Goal: Transaction & Acquisition: Purchase product/service

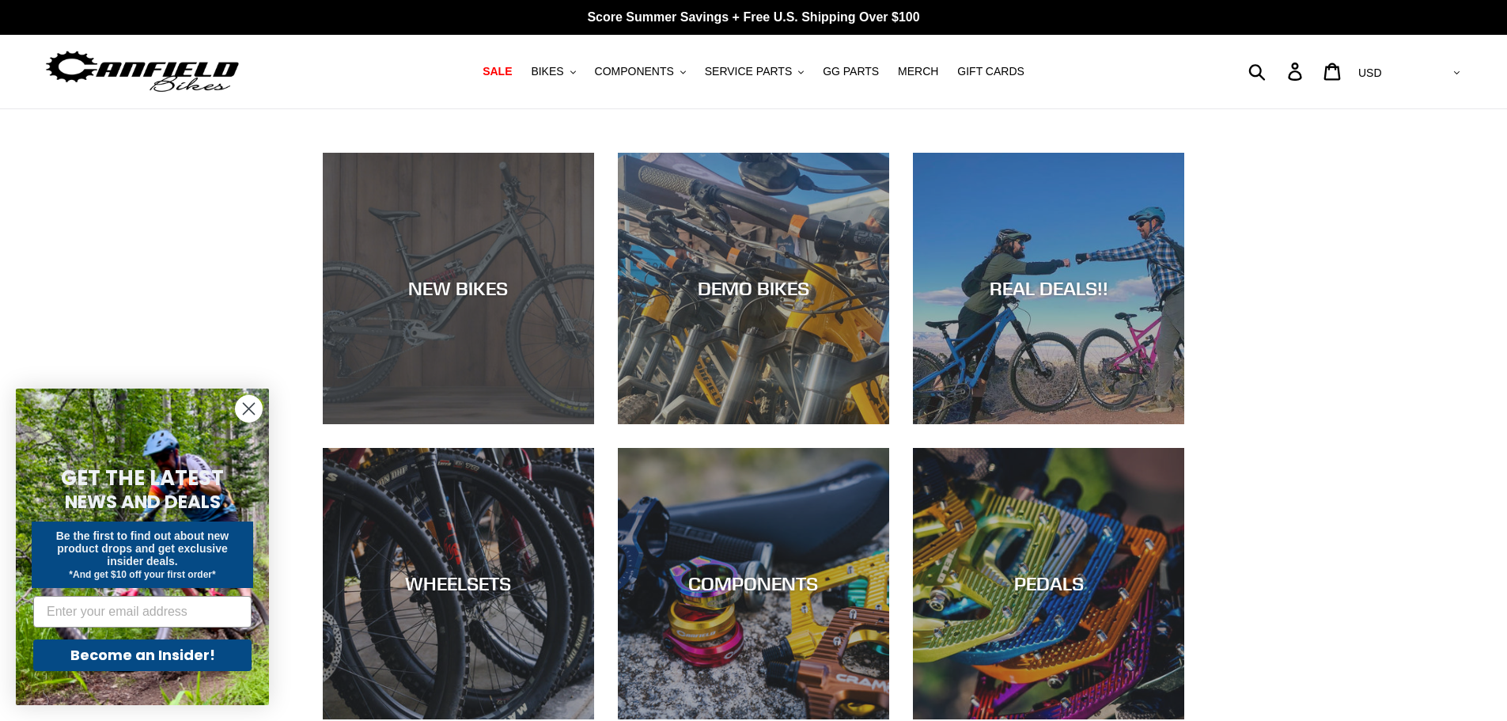
click at [436, 424] on div "NEW BIKES" at bounding box center [458, 424] width 271 height 0
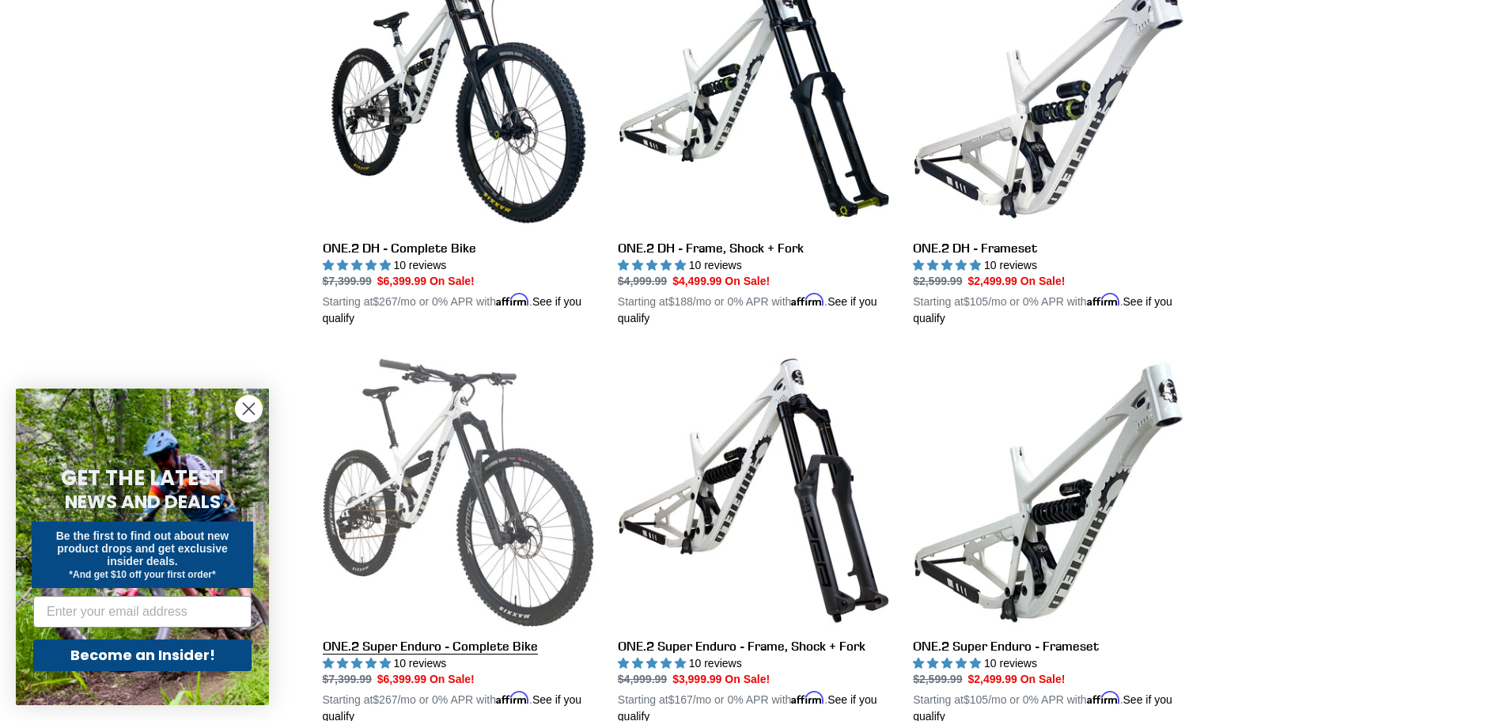
scroll to position [949, 0]
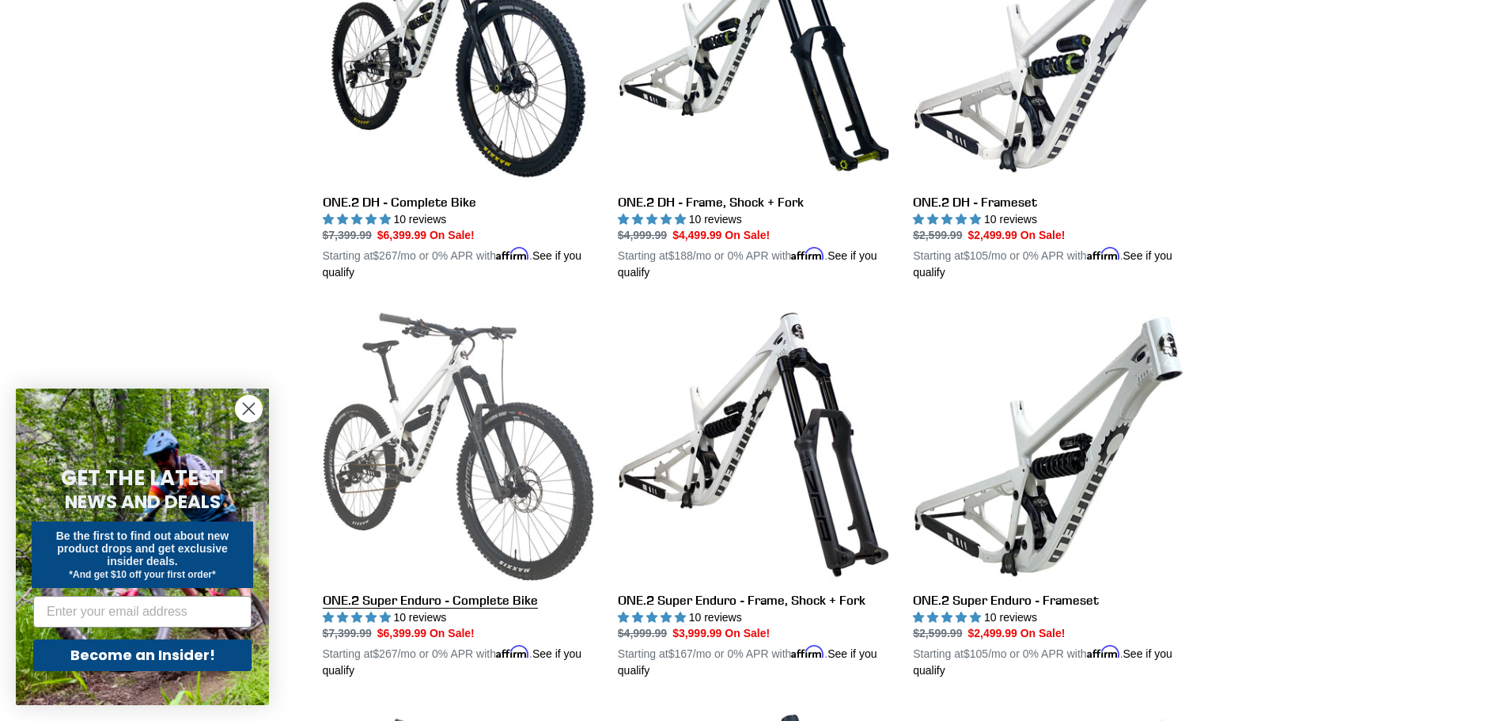
click at [420, 471] on link "ONE.2 Super Enduro - Complete Bike" at bounding box center [458, 494] width 271 height 370
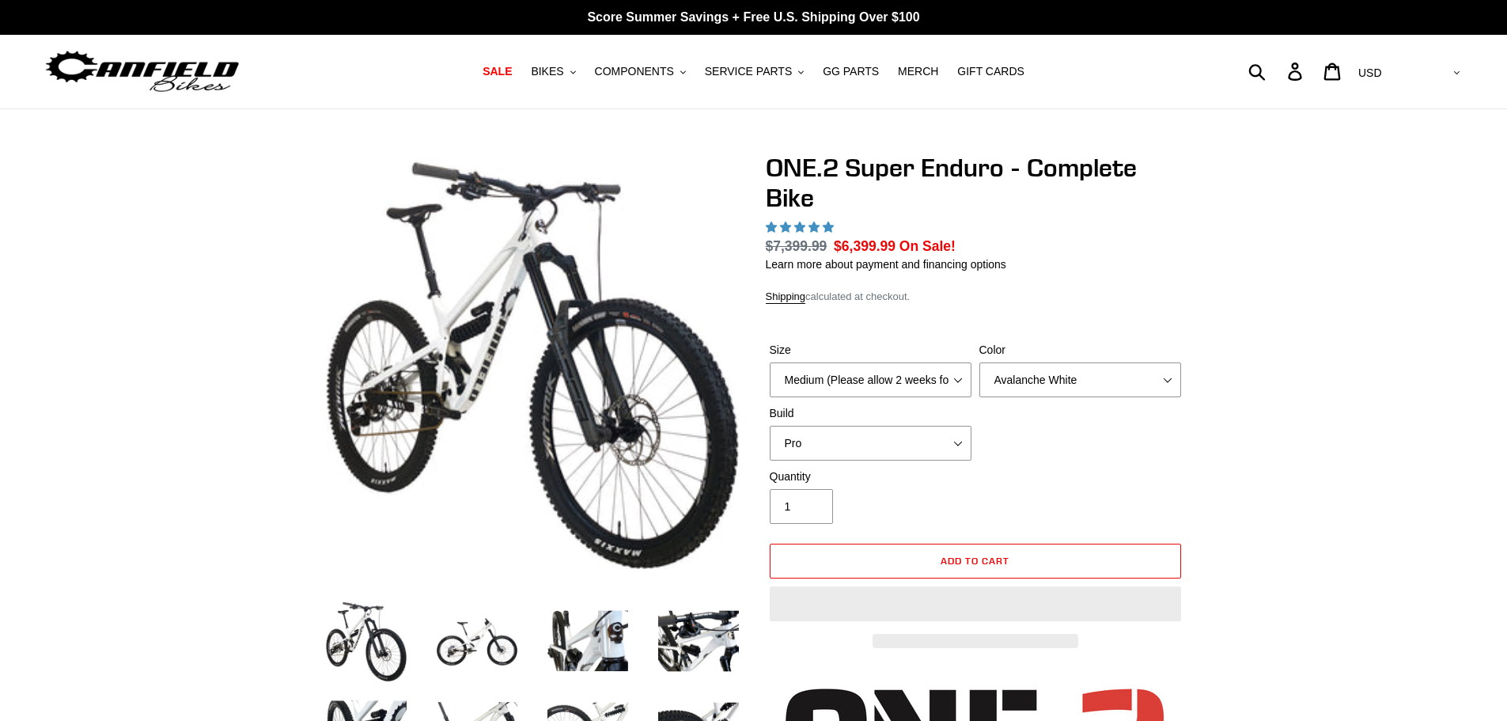
select select "highest-rating"
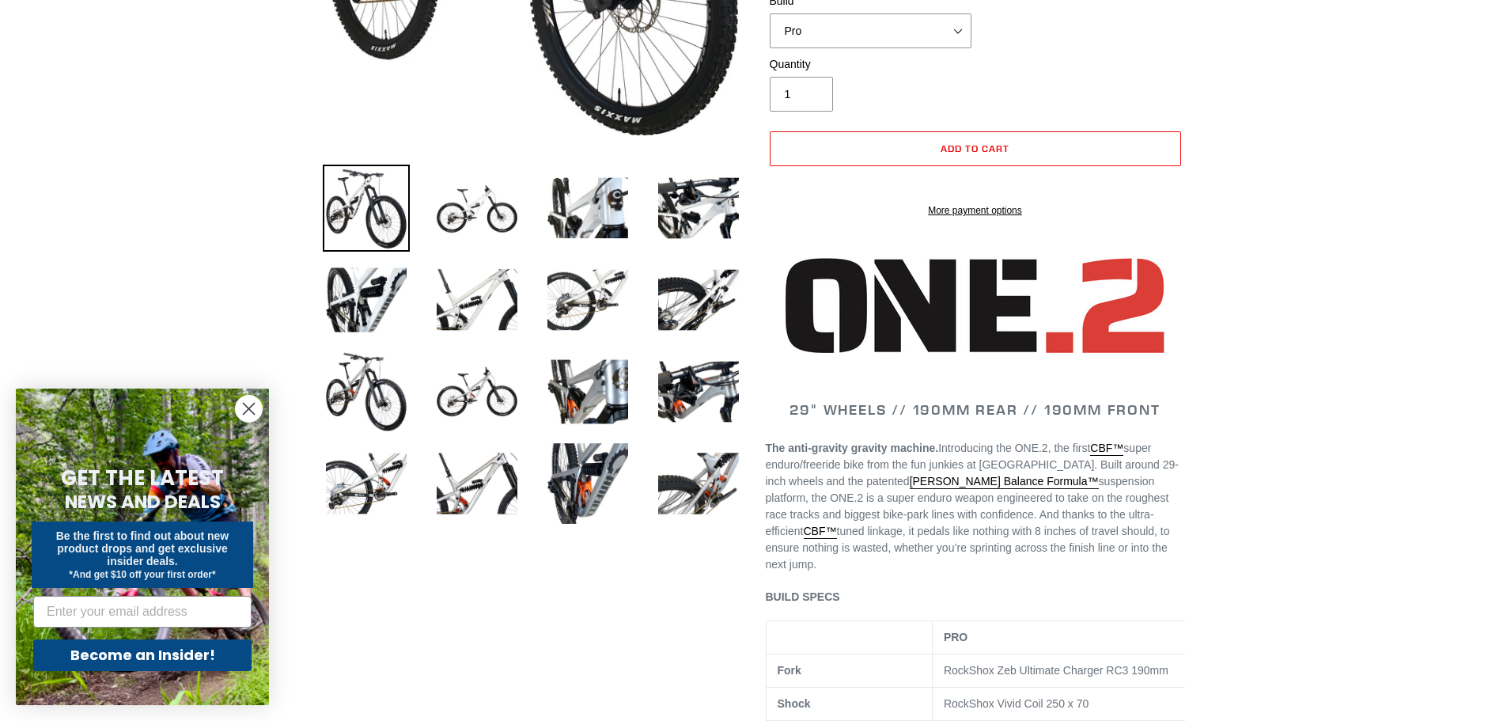
scroll to position [475, 0]
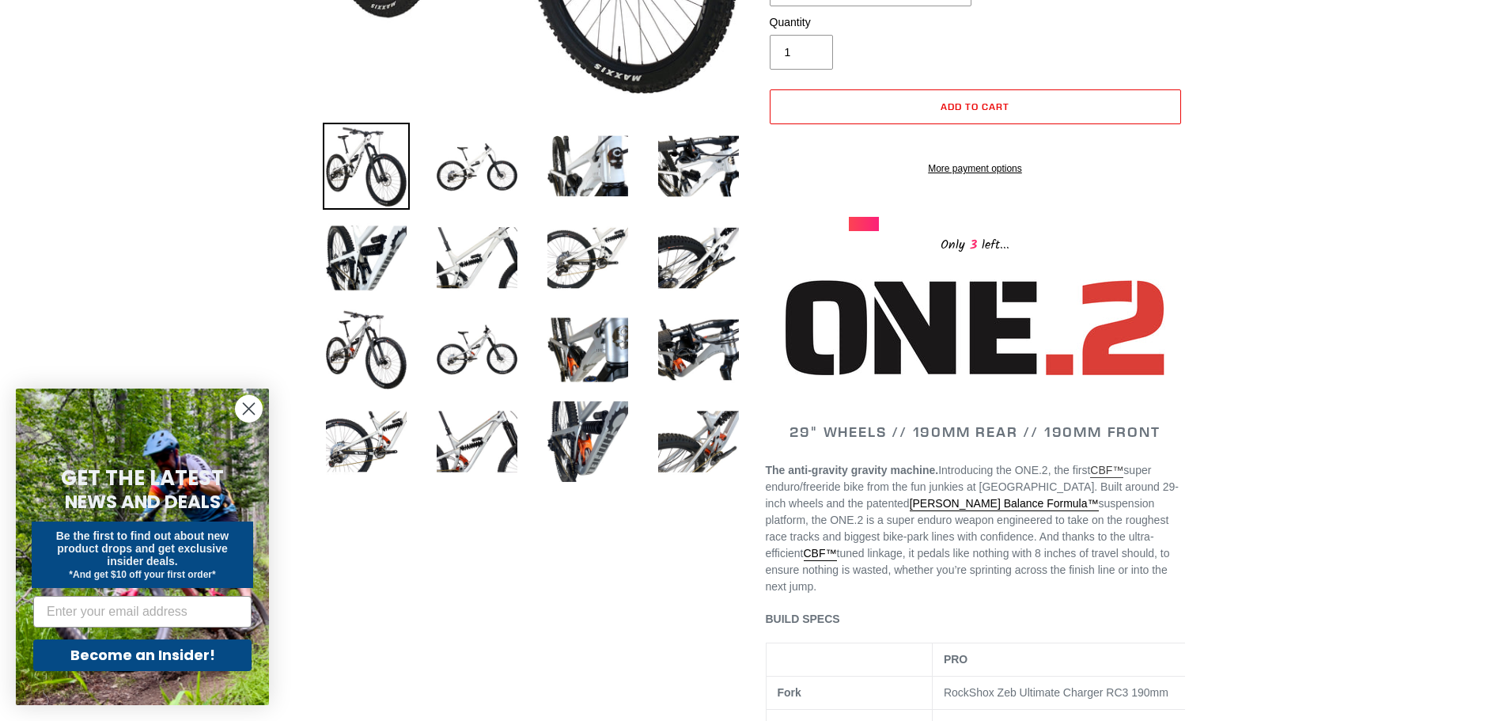
click at [1111, 478] on link "CBF™" at bounding box center [1106, 471] width 33 height 14
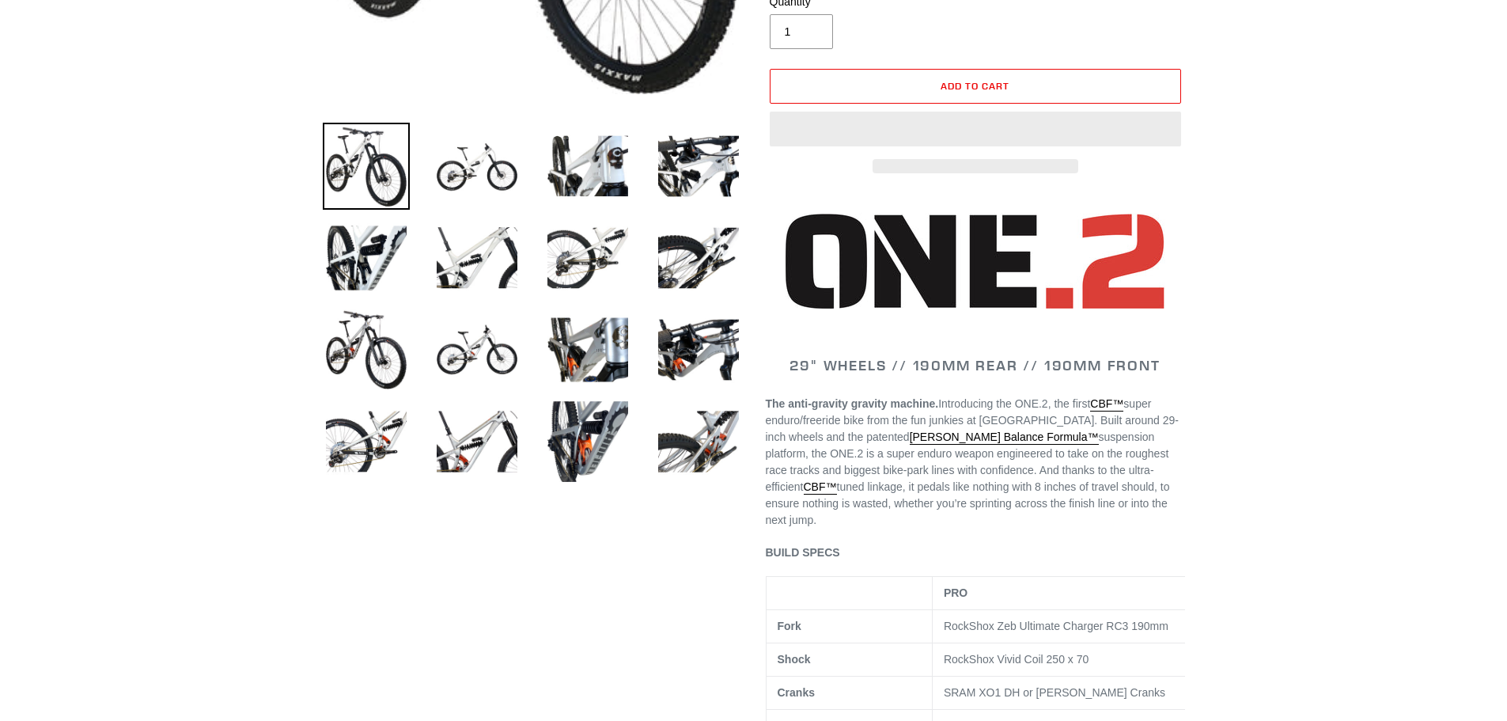
select select "highest-rating"
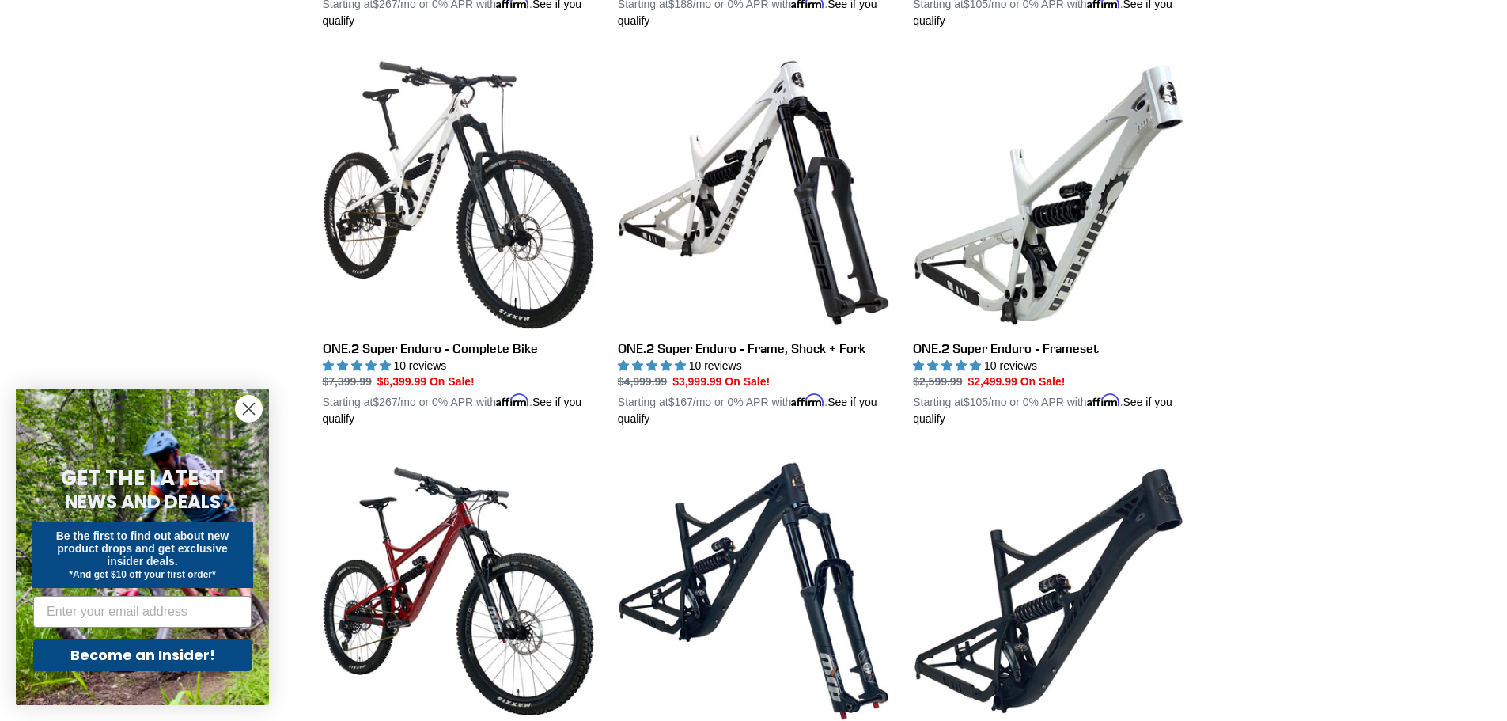
scroll to position [1223, 0]
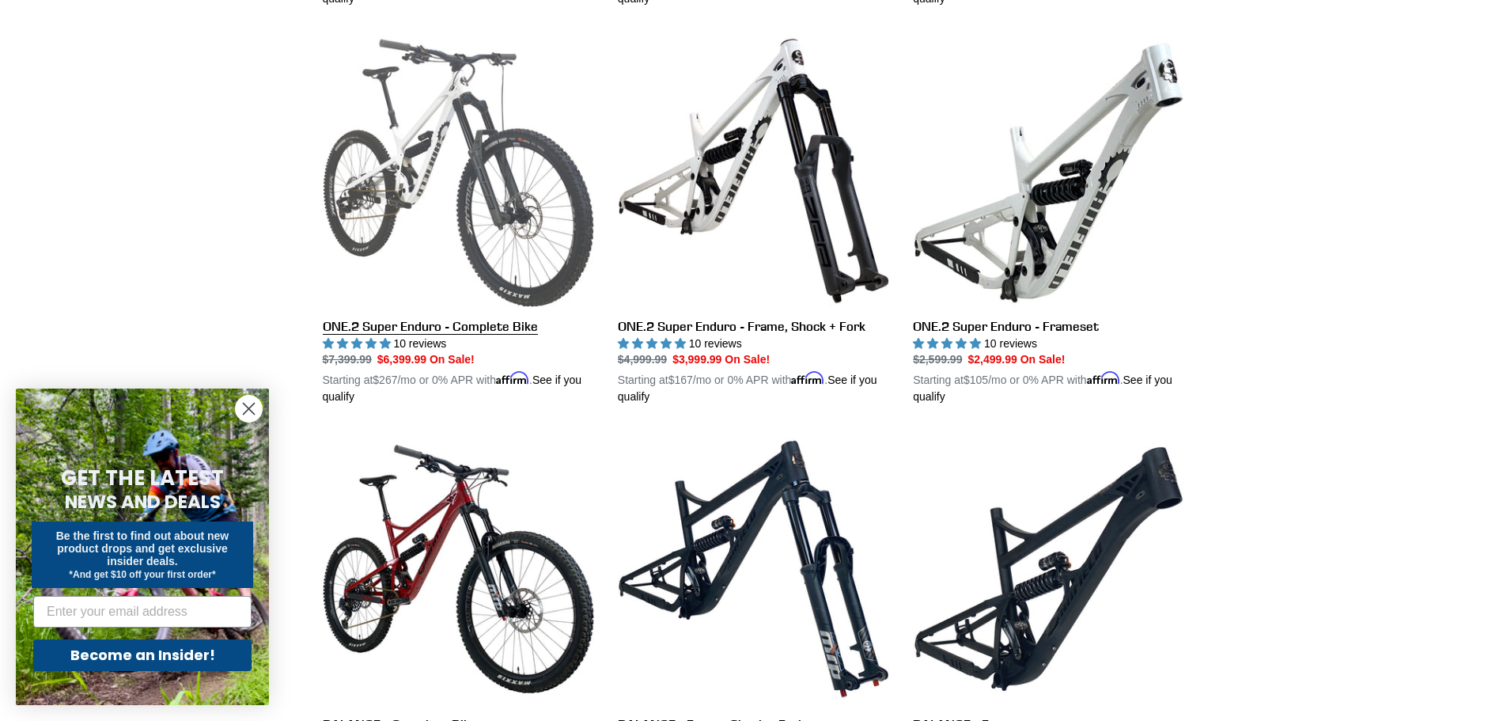
click at [463, 173] on link "ONE.2 Super Enduro - Complete Bike" at bounding box center [458, 220] width 271 height 370
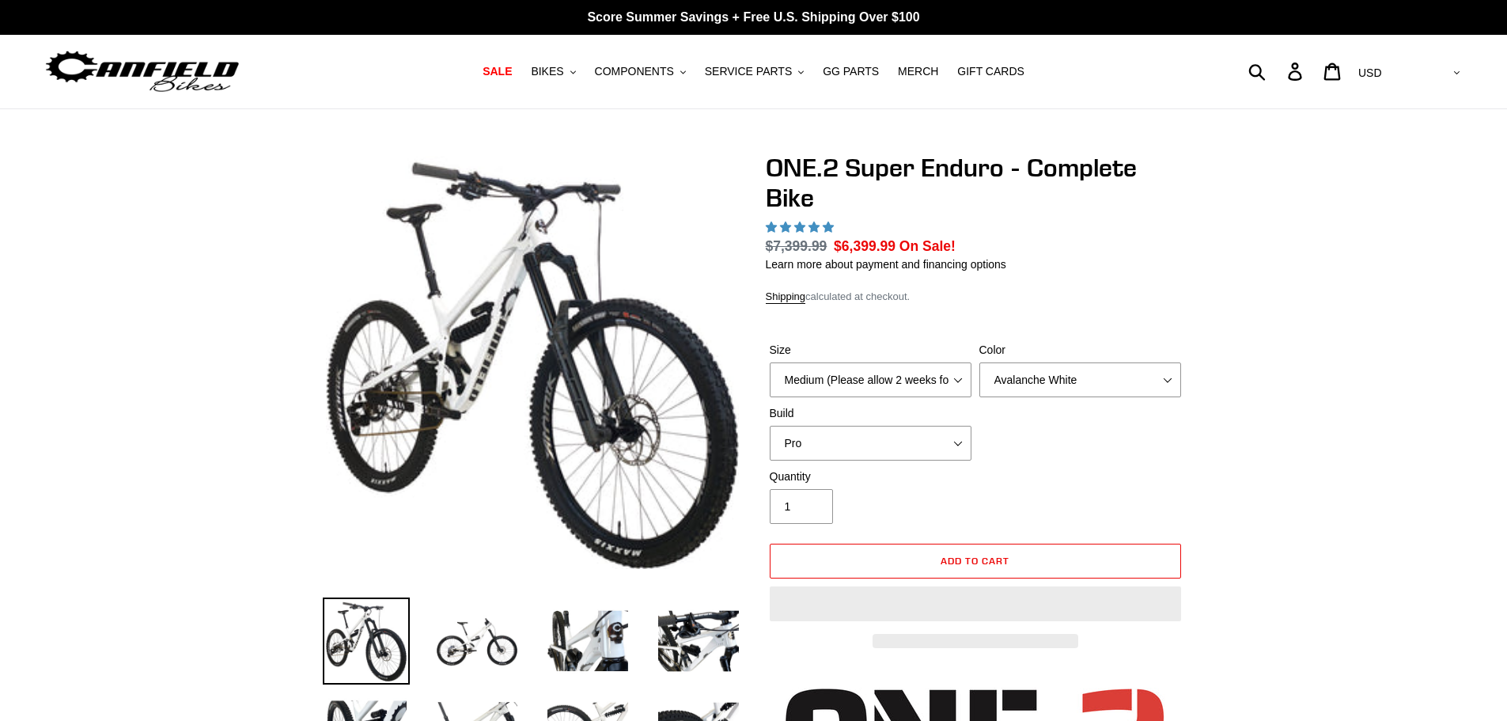
select select "highest-rating"
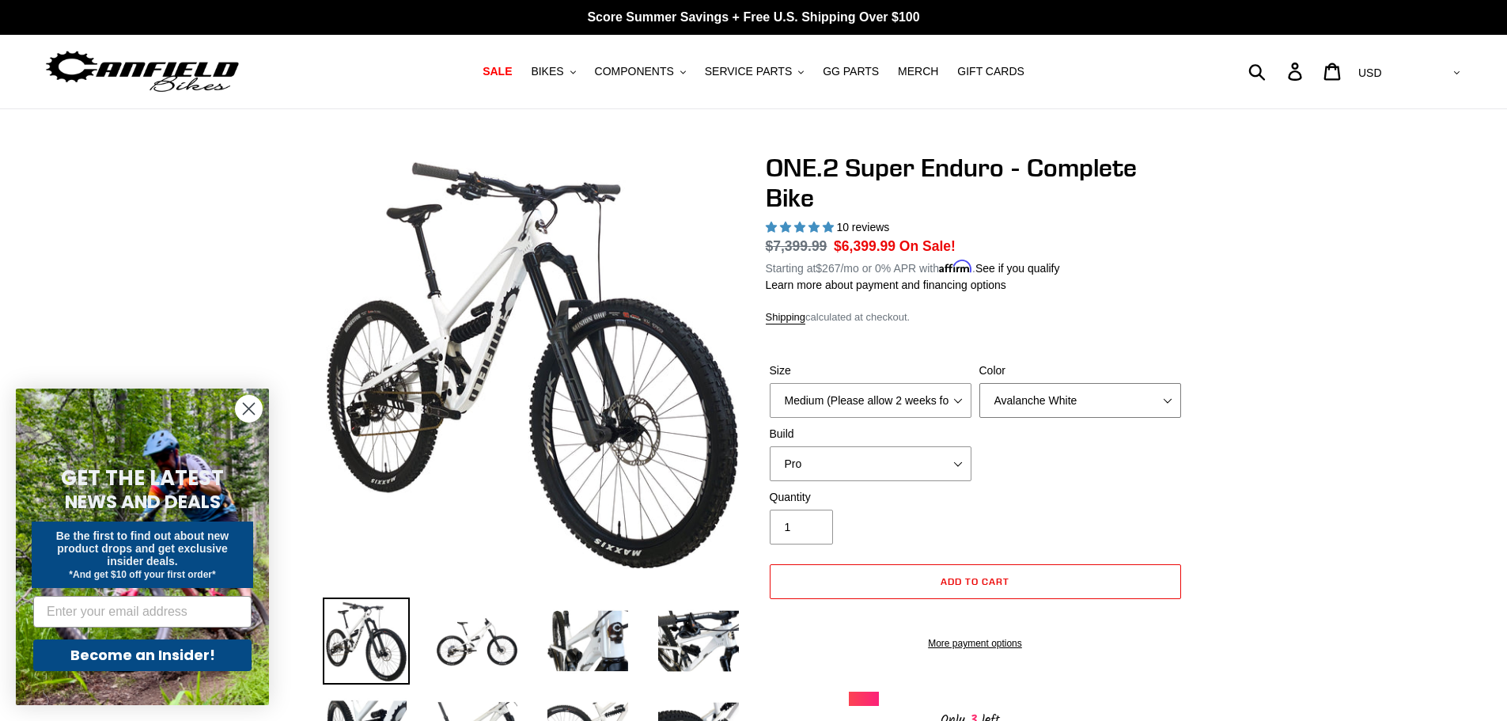
click at [1070, 399] on select "Avalanche White Bentonite Grey" at bounding box center [1080, 400] width 202 height 35
click at [1028, 460] on div "Size Medium (Please allow 2 weeks for delivery) Large (Sold Out) Color Avalanch…" at bounding box center [975, 425] width 419 height 127
click at [1062, 397] on select "Avalanche White Bentonite Grey" at bounding box center [1080, 400] width 202 height 35
select select "Bentonite Grey"
click at [979, 383] on select "Avalanche White Bentonite Grey" at bounding box center [1080, 400] width 202 height 35
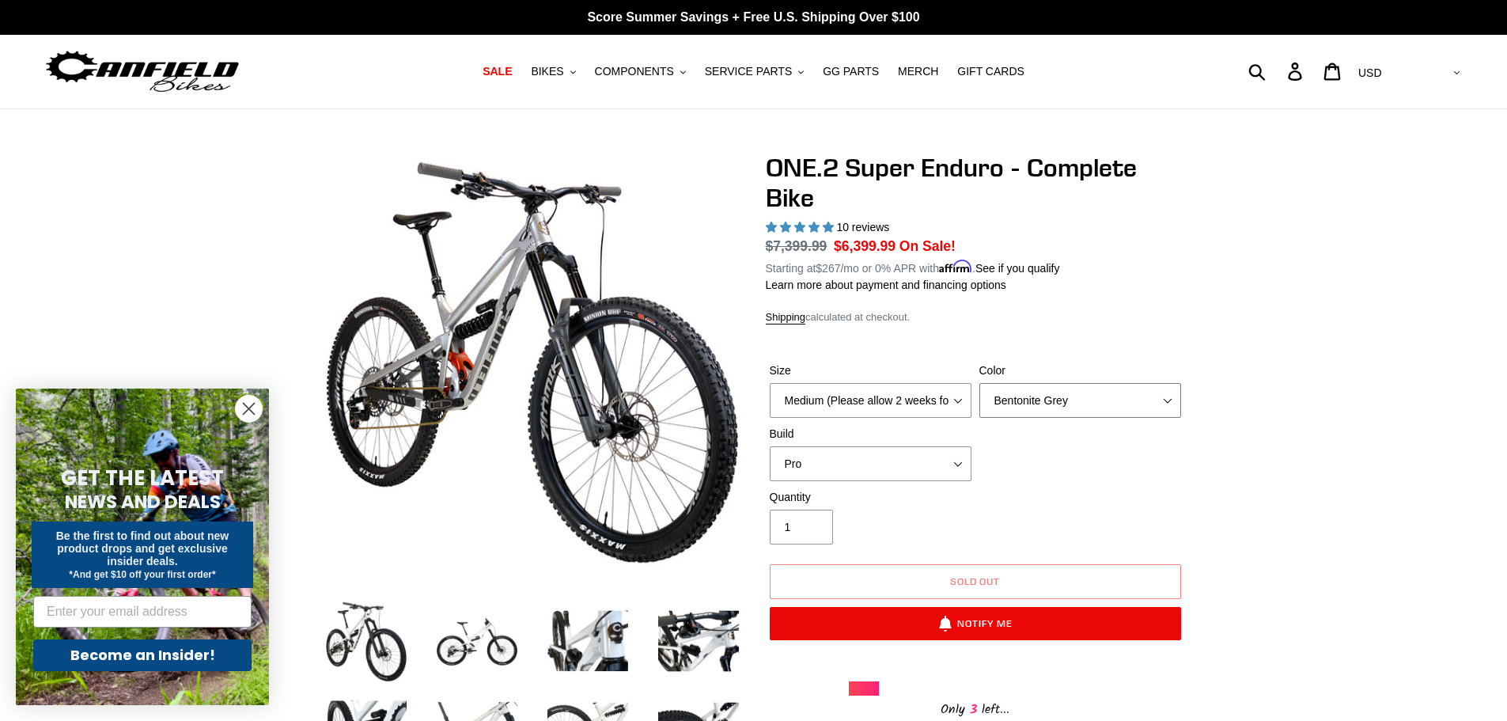
click at [1055, 384] on select "Avalanche White Bentonite Grey" at bounding box center [1080, 400] width 202 height 35
click at [979, 383] on select "Avalanche White Bentonite Grey" at bounding box center [1080, 400] width 202 height 35
click at [930, 457] on select "Pro" at bounding box center [871, 463] width 202 height 35
click at [1080, 430] on div "Size Medium (Please allow 2 weeks for delivery) Large (Sold Out) Color Avalanch…" at bounding box center [975, 425] width 419 height 127
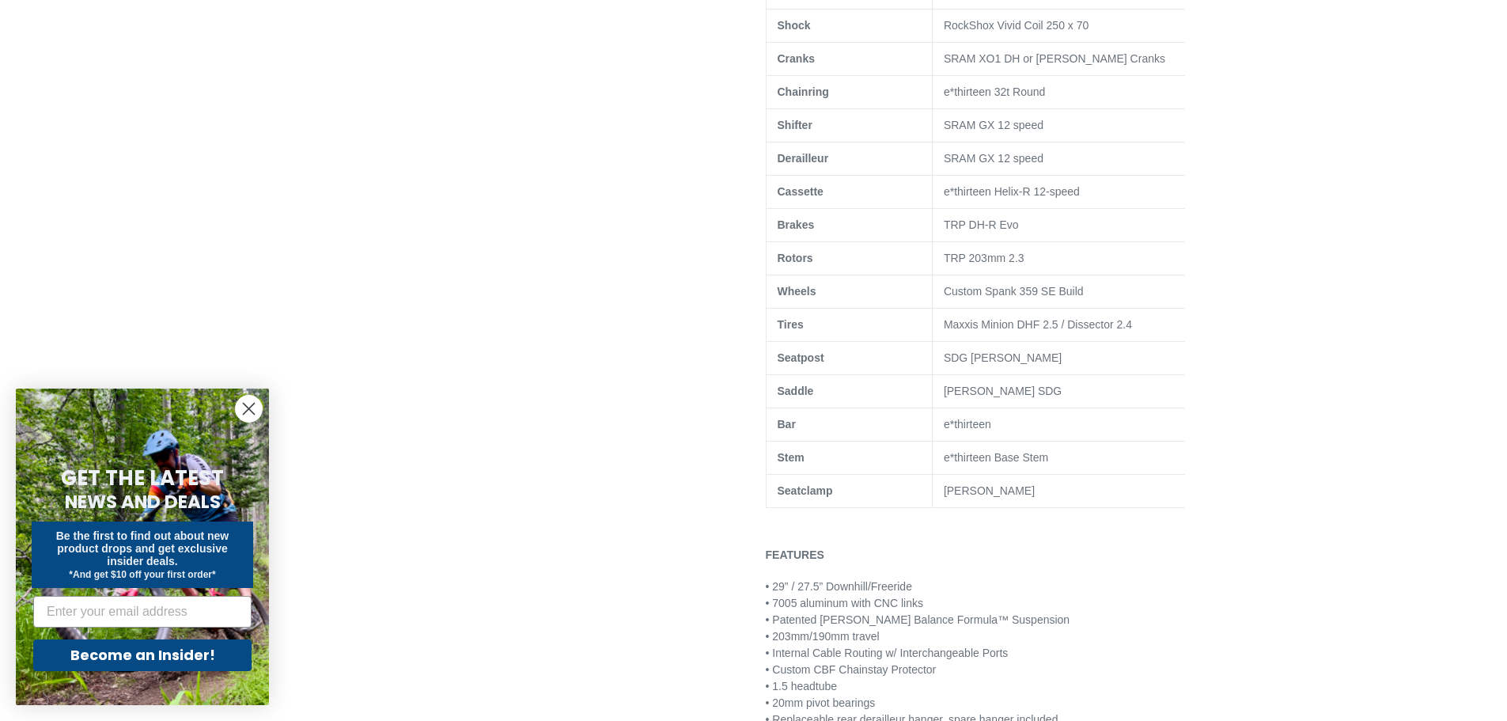
scroll to position [1187, 0]
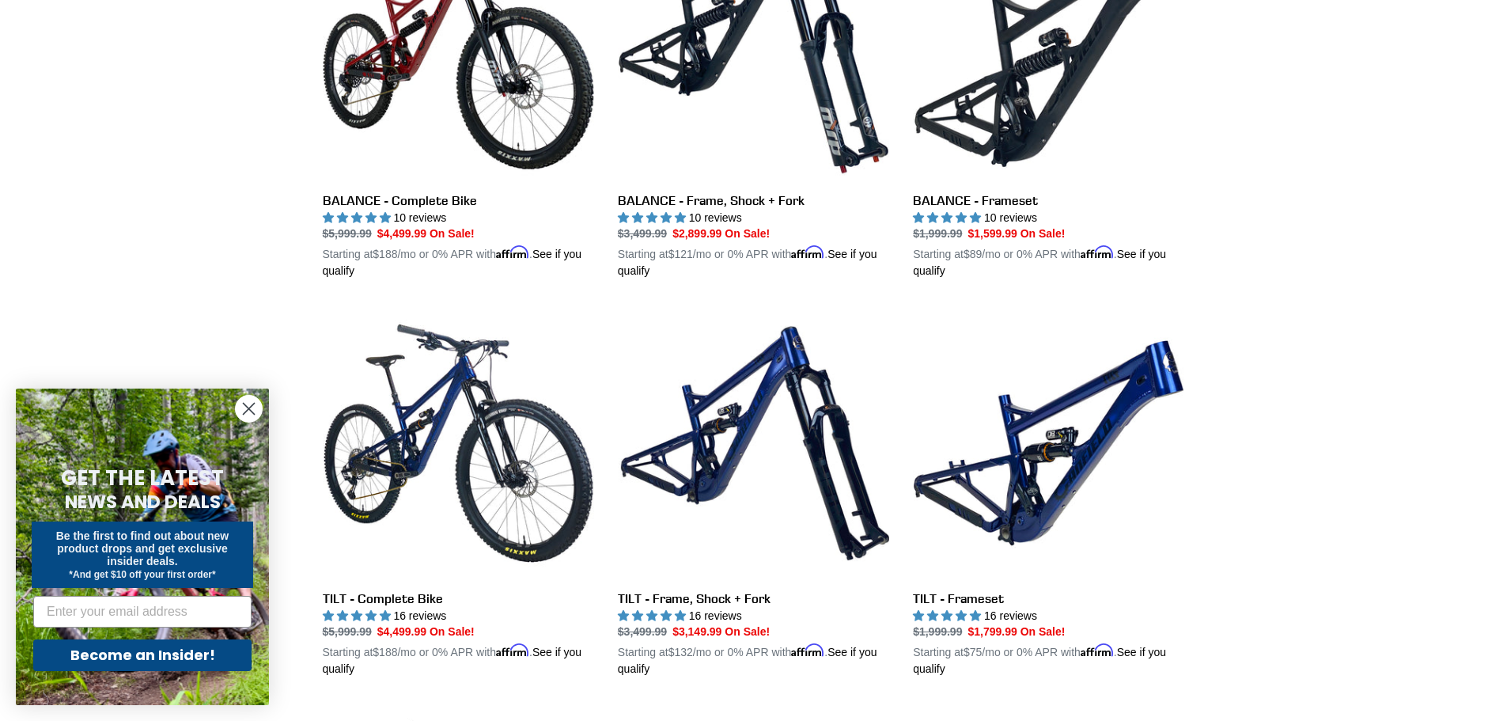
scroll to position [1770, 0]
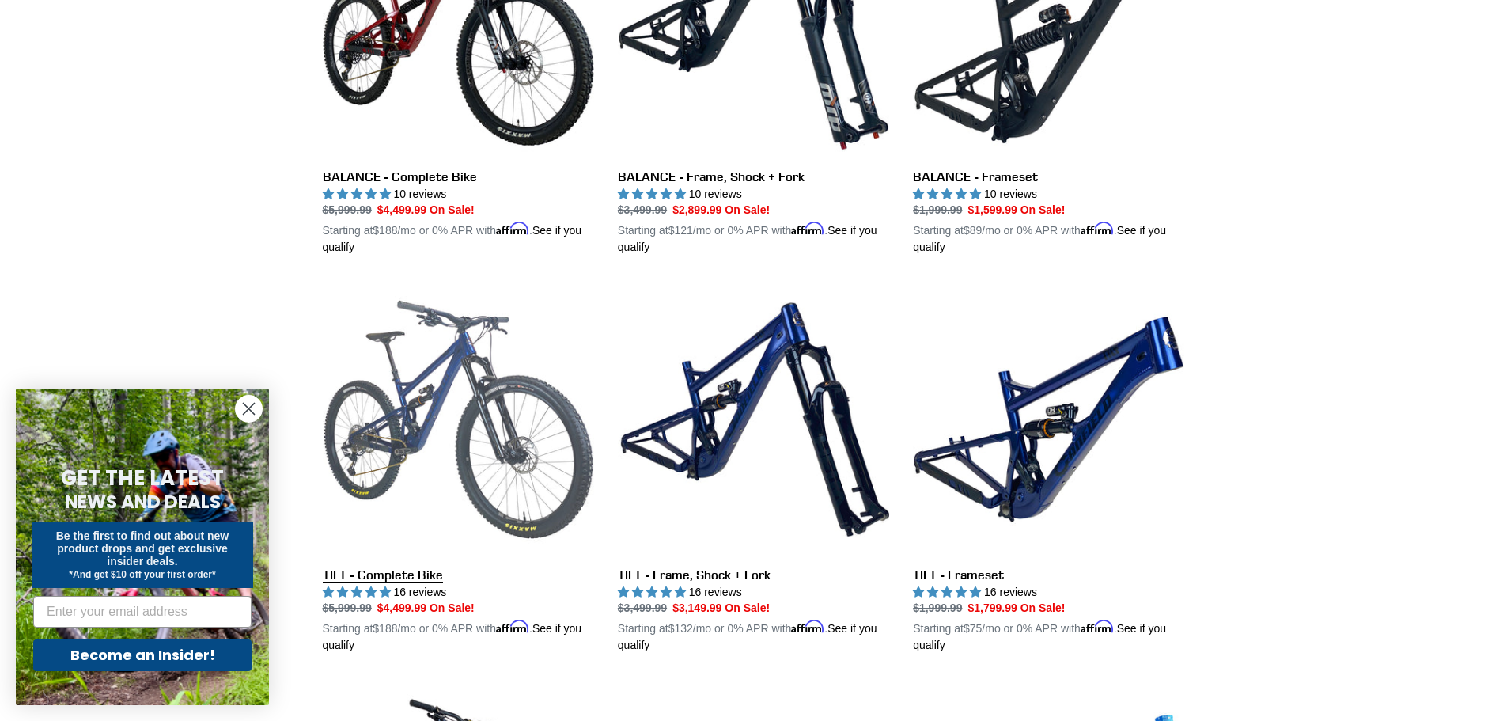
click at [396, 413] on link "TILT - Complete Bike" at bounding box center [458, 468] width 271 height 370
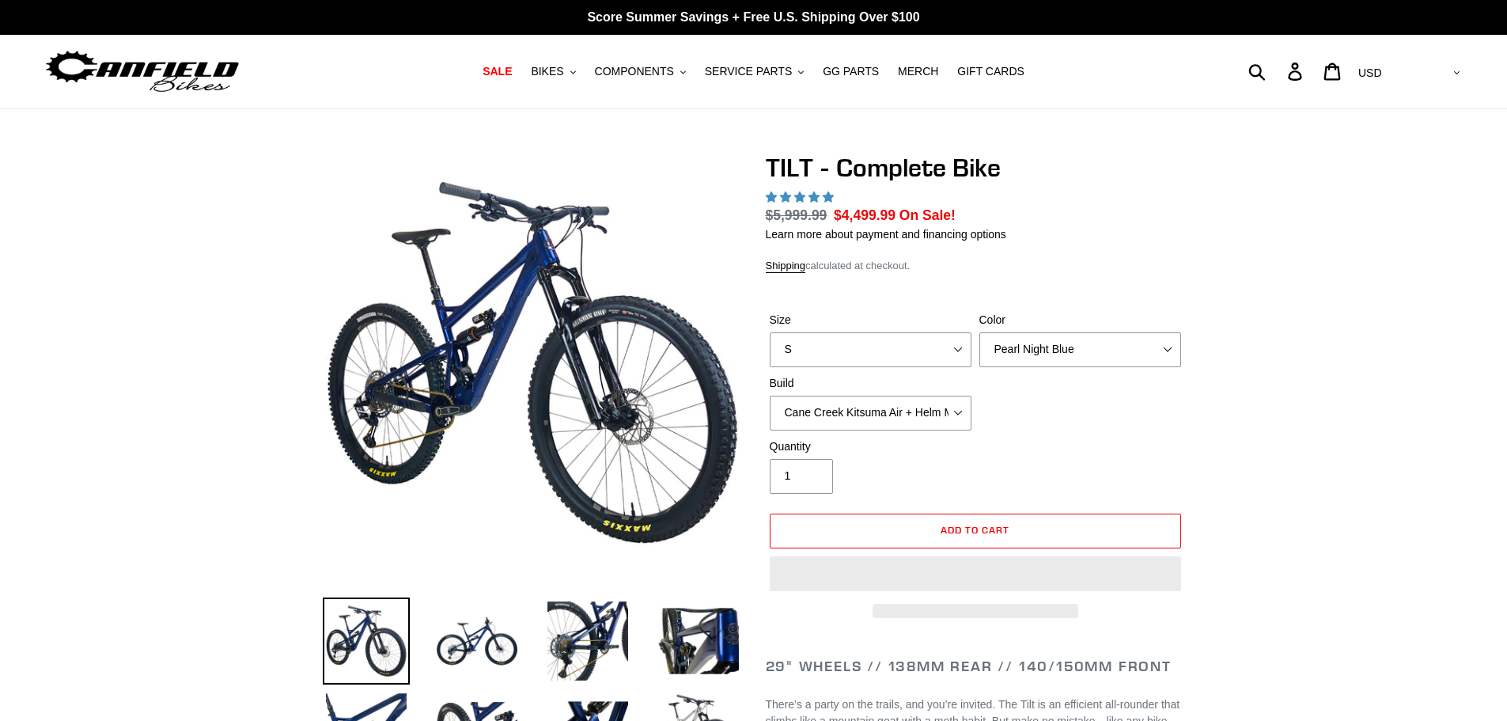
select select "highest-rating"
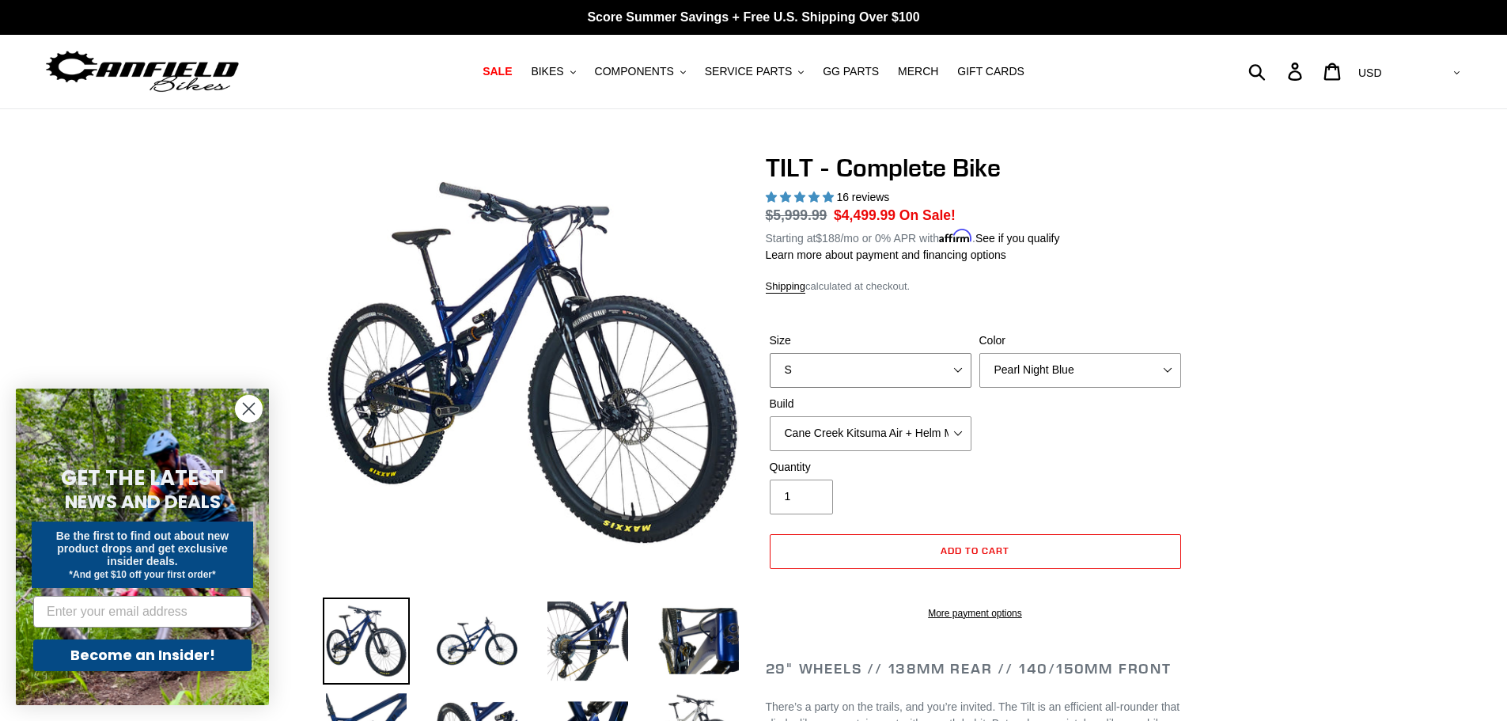
click at [958, 353] on select "S M L" at bounding box center [871, 370] width 202 height 35
select select "M"
click at [770, 353] on select "S M L" at bounding box center [871, 370] width 202 height 35
click at [1063, 373] on select "Pearl Night Blue Stealth Silver Raw" at bounding box center [1080, 370] width 202 height 35
click at [979, 353] on select "Pearl Night Blue Stealth Silver Raw" at bounding box center [1080, 370] width 202 height 35
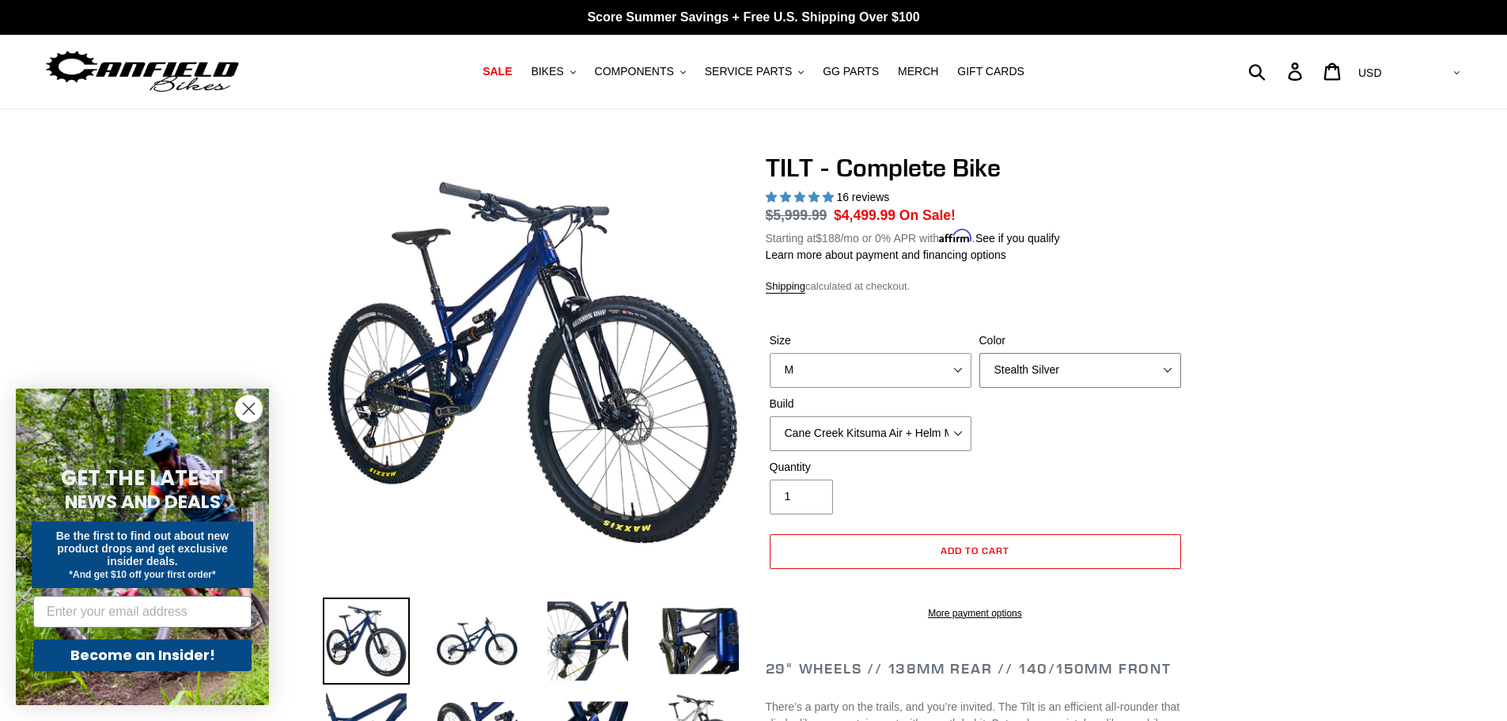
click at [1170, 375] on select "Pearl Night Blue Stealth Silver Raw" at bounding box center [1080, 370] width 202 height 35
click at [979, 353] on select "Pearl Night Blue Stealth Silver Raw" at bounding box center [1080, 370] width 202 height 35
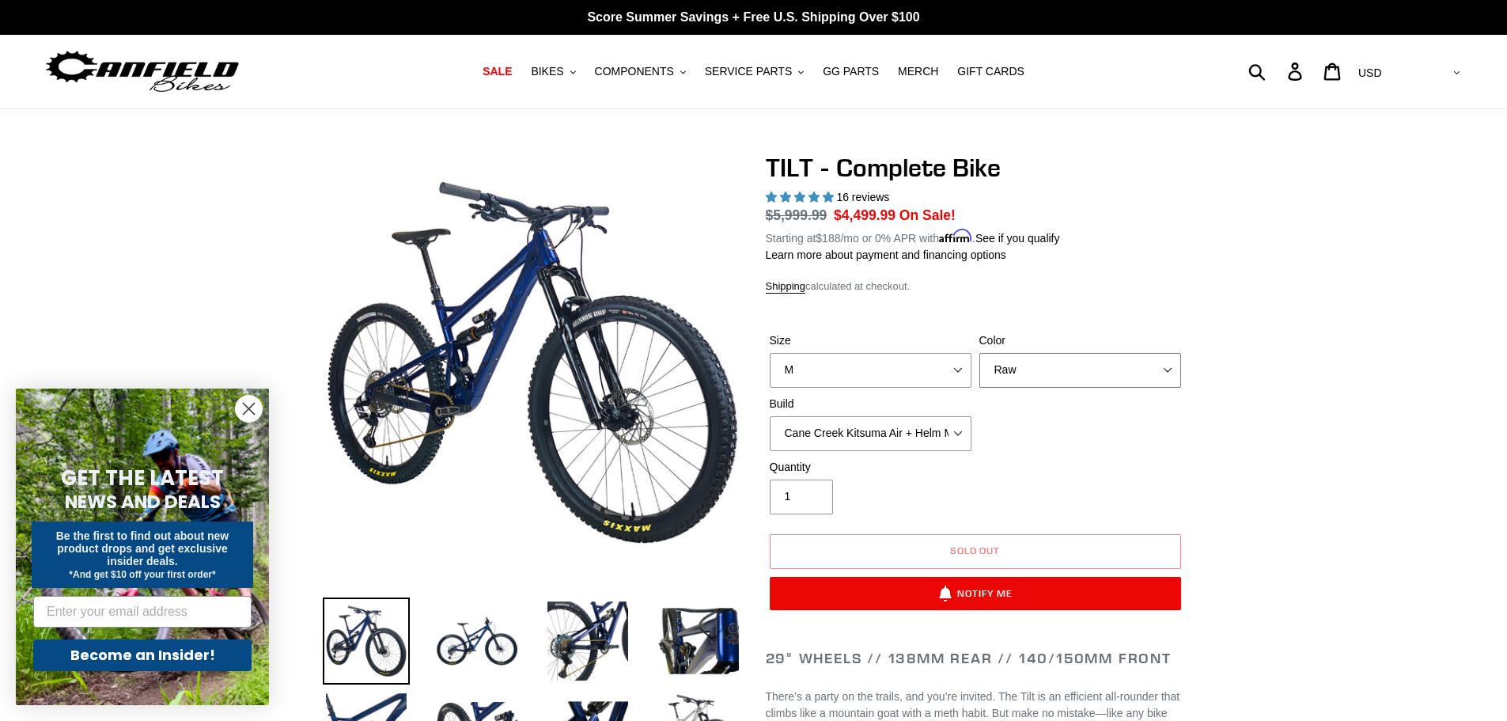
click at [1083, 375] on select "Pearl Night Blue Stealth Silver Raw" at bounding box center [1080, 370] width 202 height 35
select select "Pearl Night Blue"
click at [979, 353] on select "Pearl Night Blue Stealth Silver Raw" at bounding box center [1080, 370] width 202 height 35
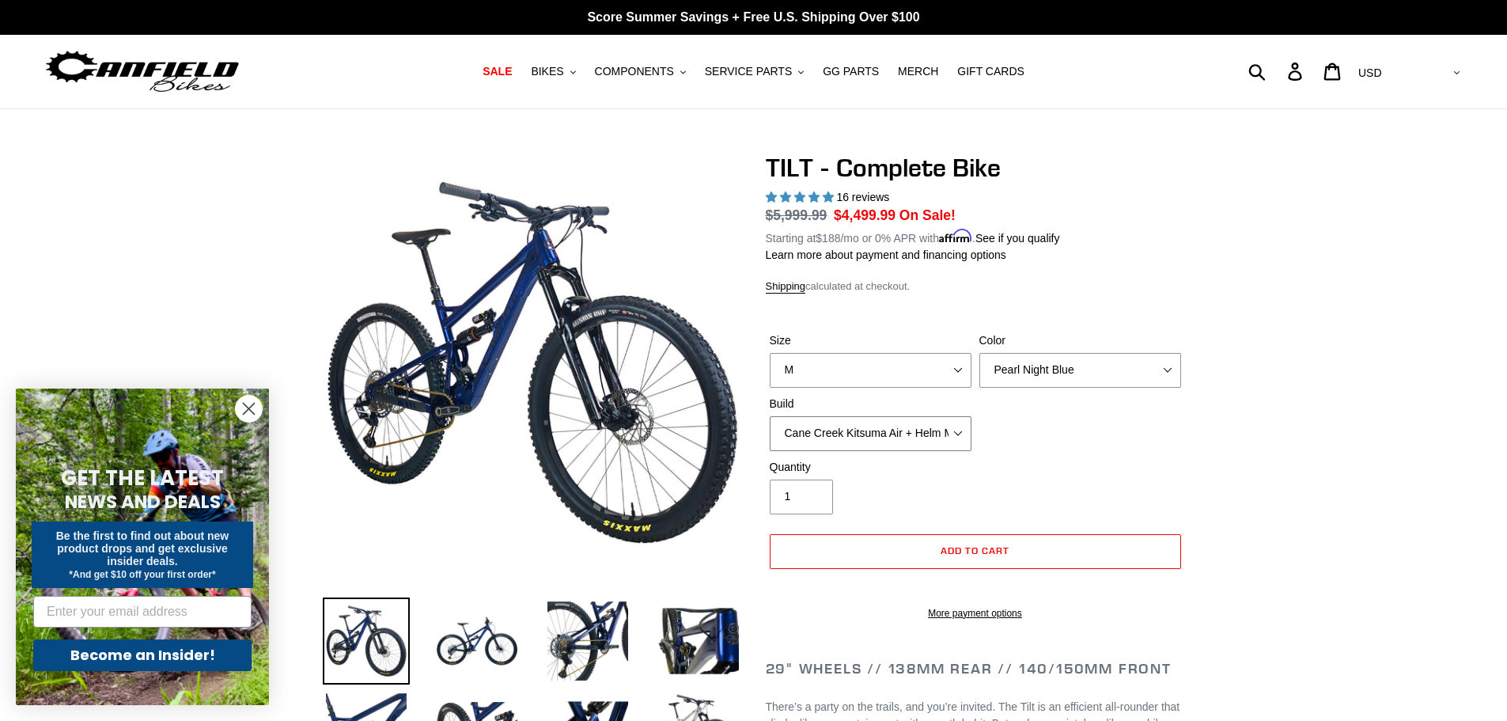
click at [954, 430] on select "Cane Creek Kitsuma Air + Helm MKII 140 + SRAM GX Cane Creek Kitsuma Air + Helm …" at bounding box center [871, 433] width 202 height 35
click at [770, 416] on select "Cane Creek Kitsuma Air + Helm MKII 140 + SRAM GX Cane Creek Kitsuma Air + Helm …" at bounding box center [871, 433] width 202 height 35
click at [893, 433] on select "Cane Creek Kitsuma Air + Helm MKII 140 + SRAM GX Cane Creek Kitsuma Air + Helm …" at bounding box center [871, 433] width 202 height 35
click at [770, 416] on select "Cane Creek Kitsuma Air + Helm MKII 140 + SRAM GX Cane Creek Kitsuma Air + Helm …" at bounding box center [871, 433] width 202 height 35
click at [880, 422] on select "Cane Creek Kitsuma Air + Helm MKII 140 + SRAM GX Cane Creek Kitsuma Air + Helm …" at bounding box center [871, 433] width 202 height 35
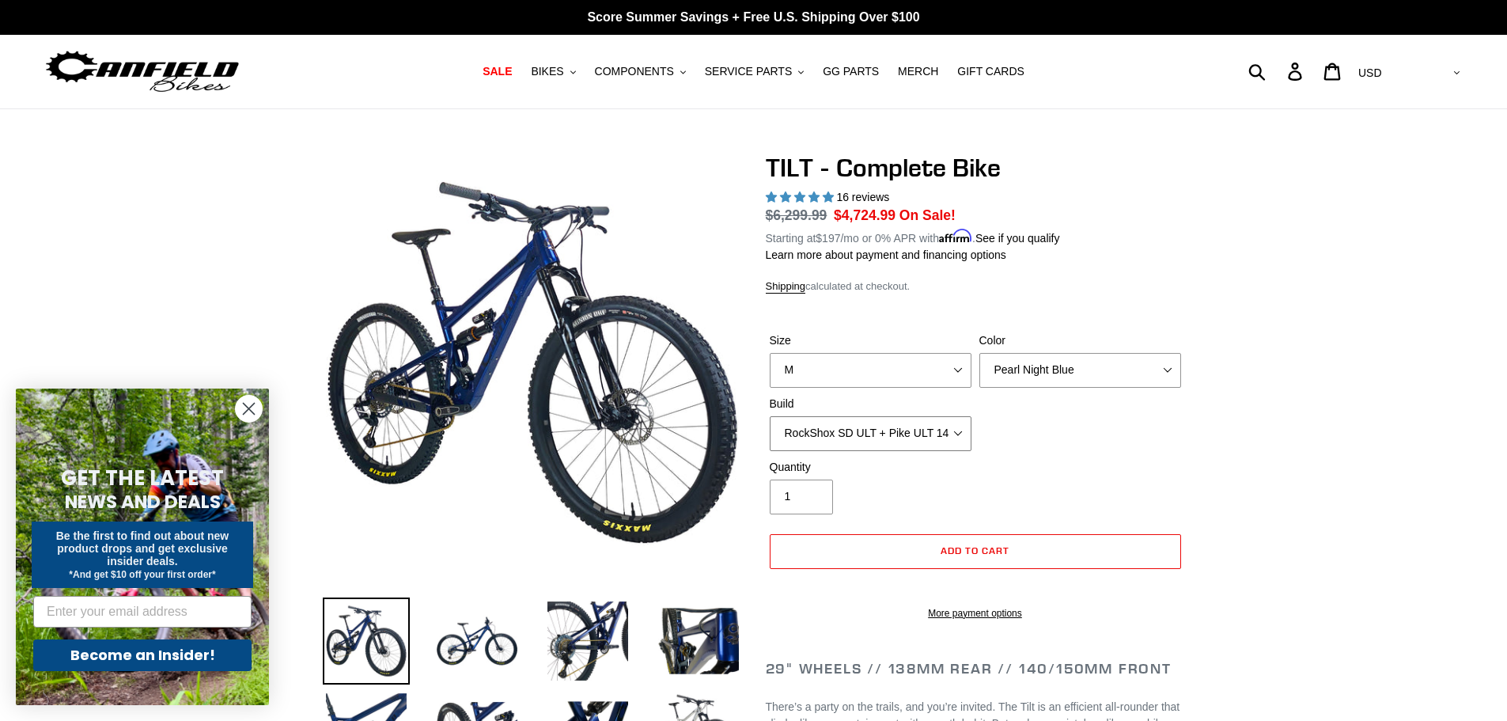
select select "RockShox SD ULT + Pike ULT 140 + SRAM XO"
click at [770, 416] on select "Cane Creek Kitsuma Air + Helm MKII 140 + SRAM GX Cane Creek Kitsuma Air + Helm …" at bounding box center [871, 433] width 202 height 35
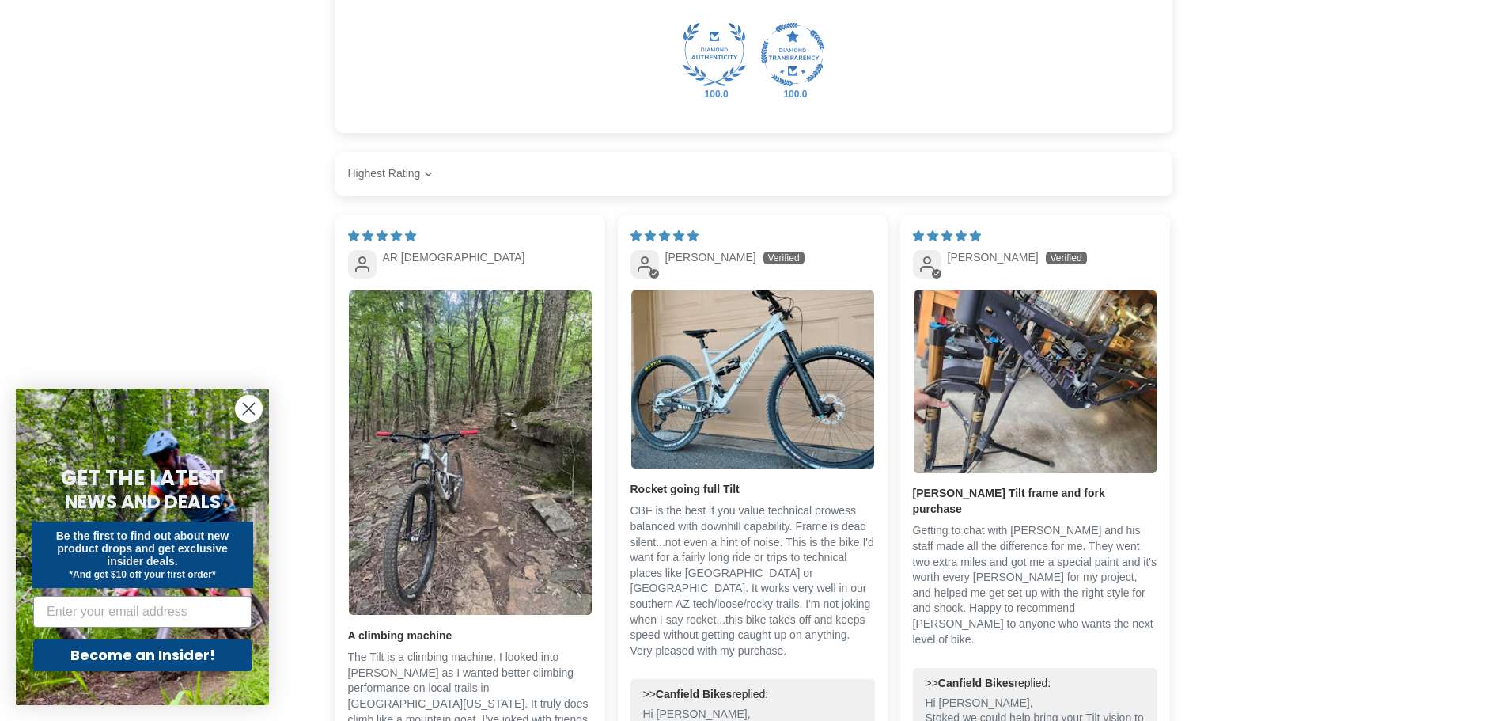
scroll to position [3322, 0]
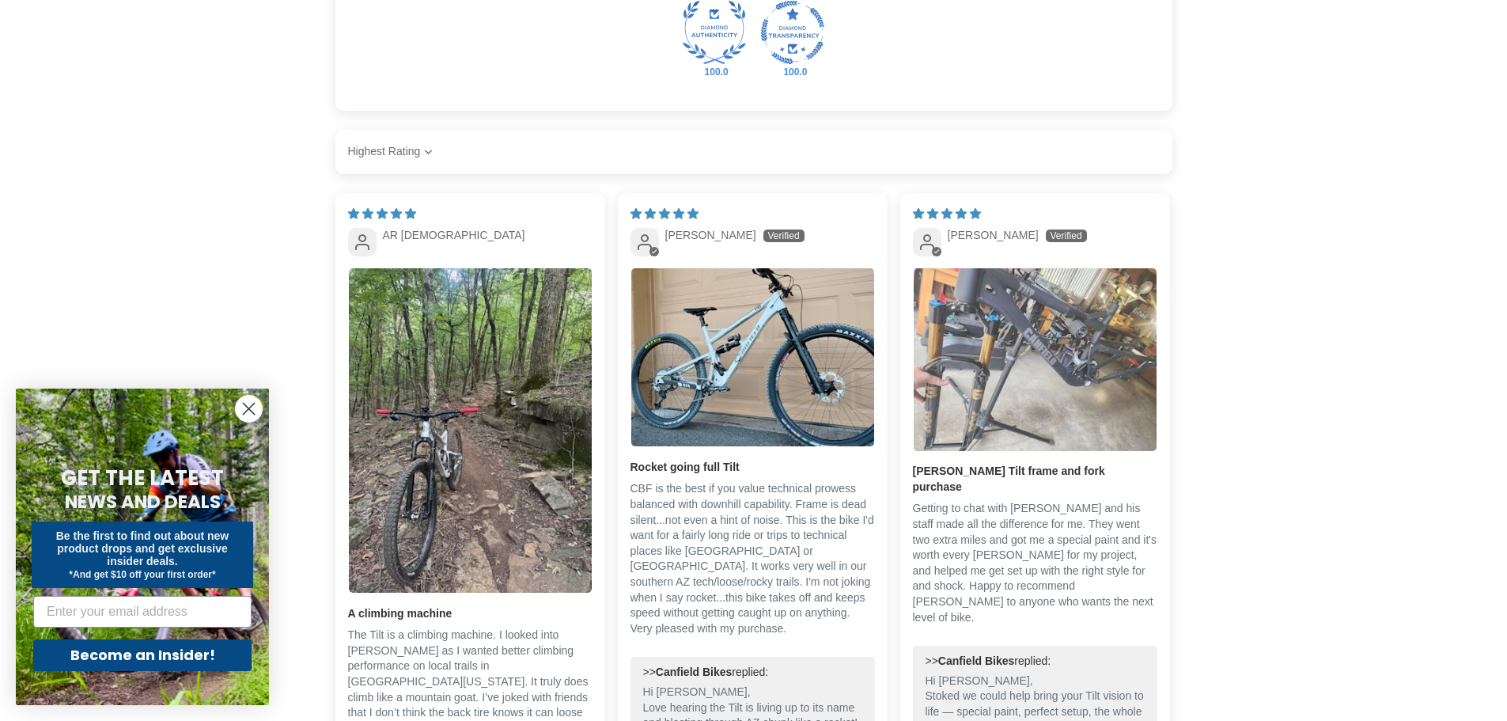
click at [978, 434] on img "Link to user picture 1" at bounding box center [1035, 359] width 243 height 183
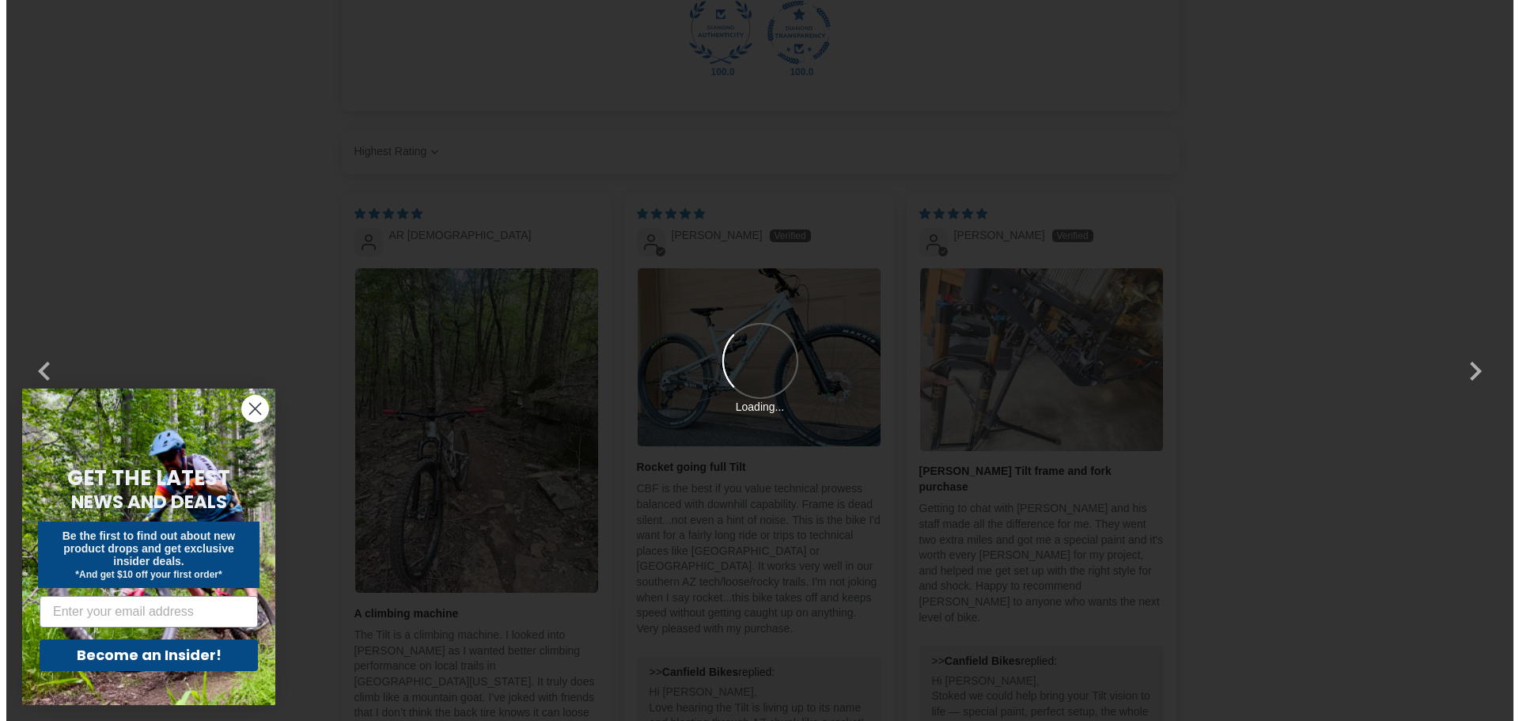
scroll to position [0, 0]
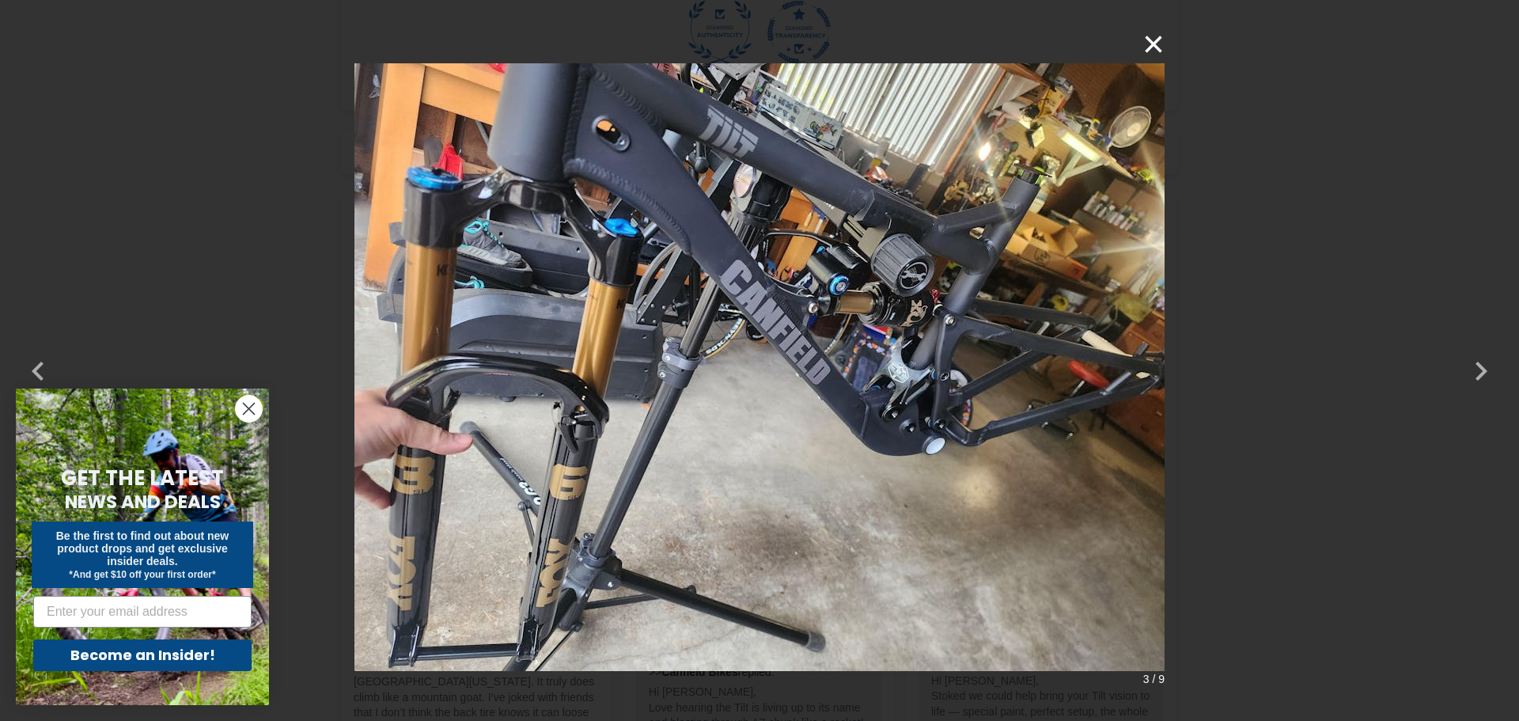
click at [1154, 43] on button "×" at bounding box center [1145, 44] width 38 height 38
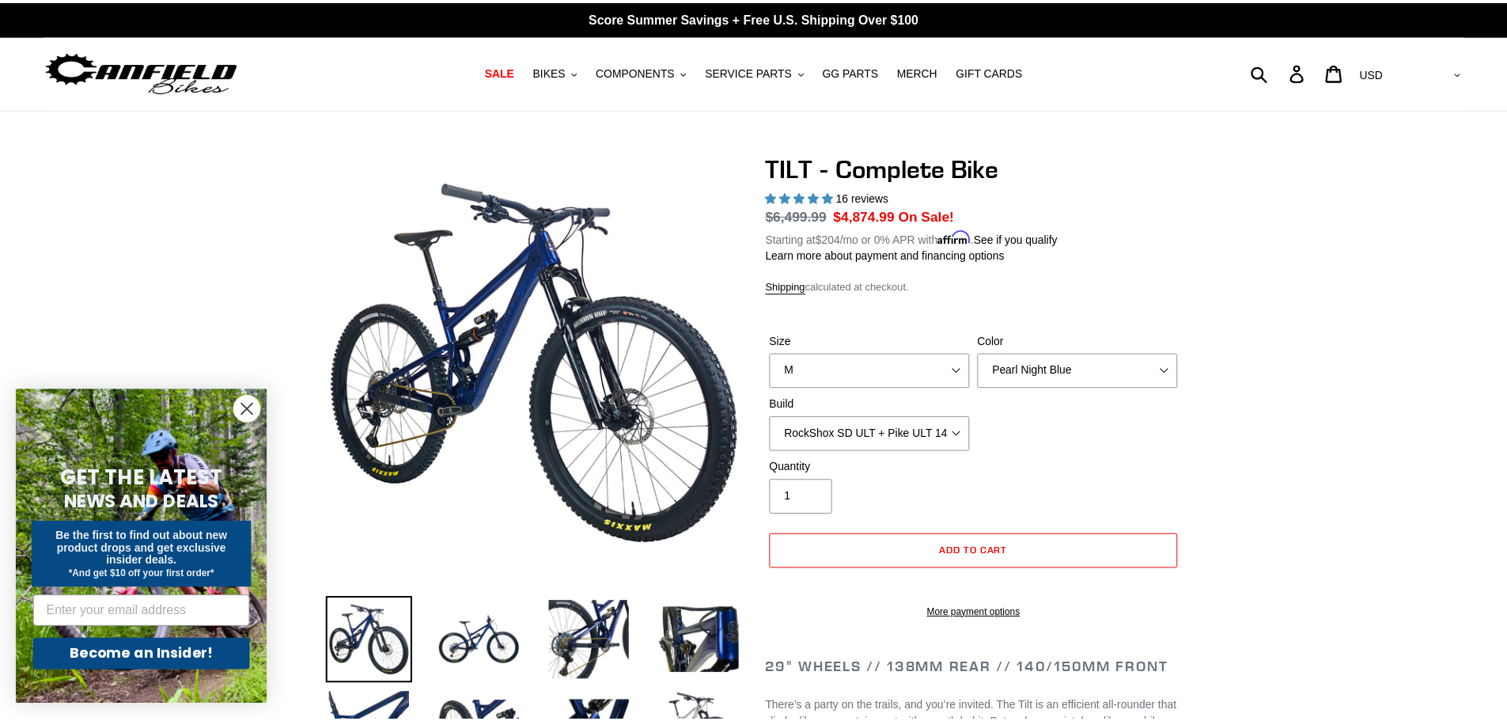
scroll to position [3322, 0]
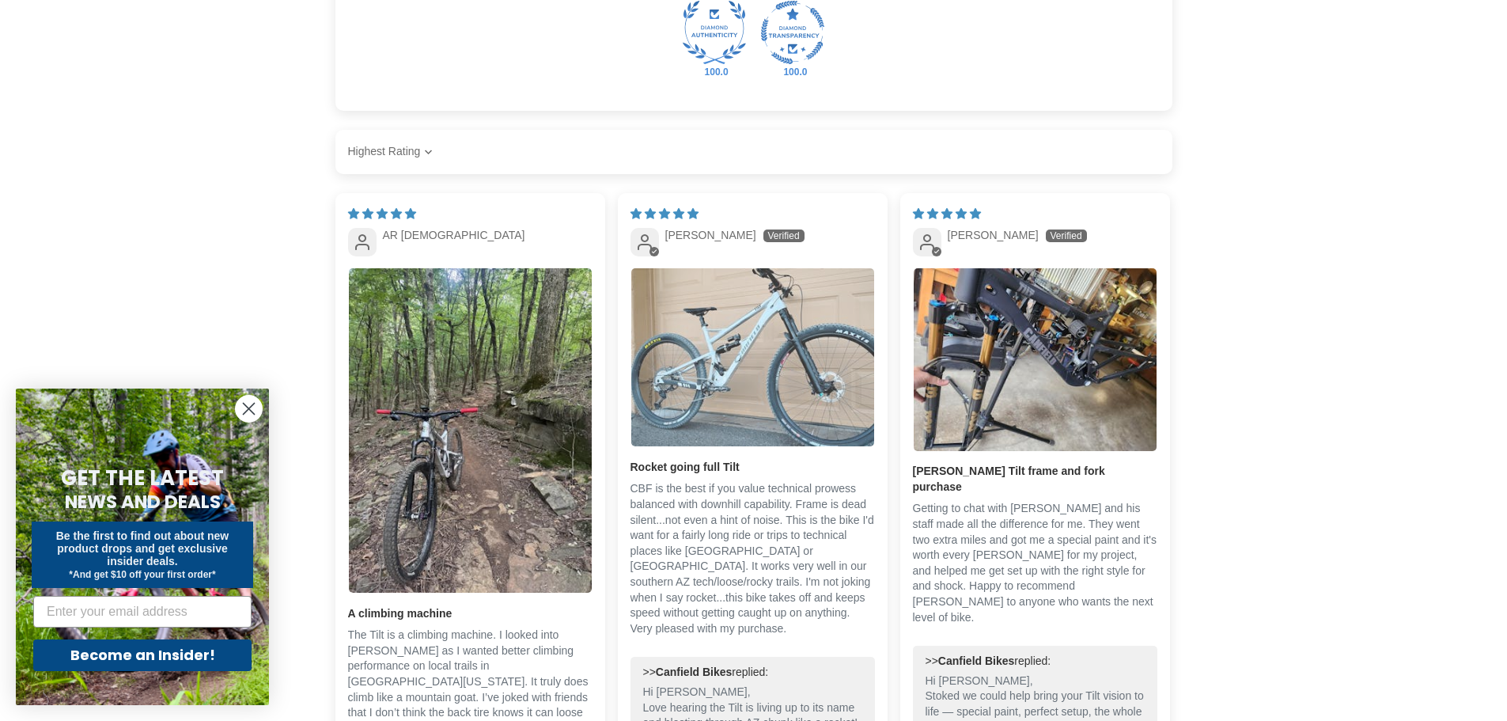
click at [732, 436] on img "Link to user picture 1" at bounding box center [752, 357] width 243 height 178
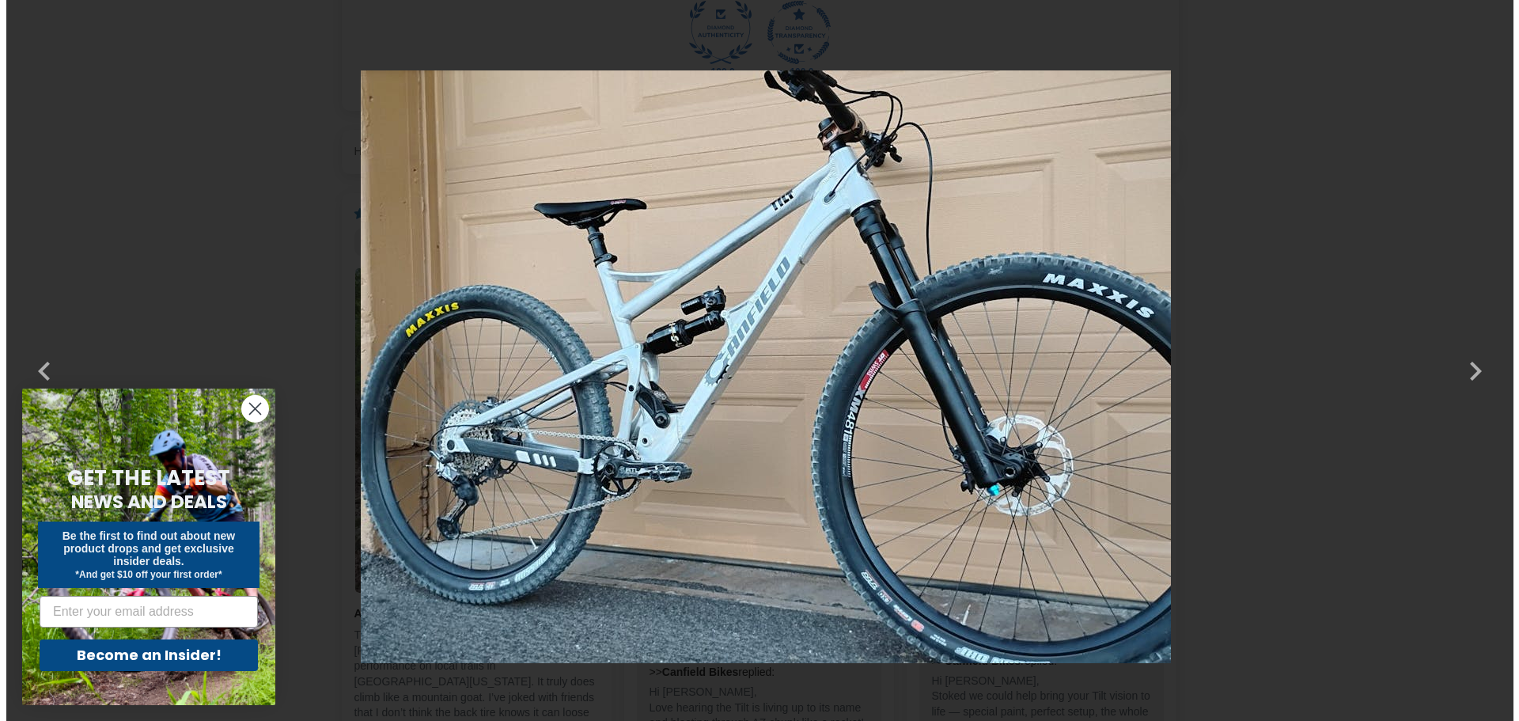
scroll to position [0, 0]
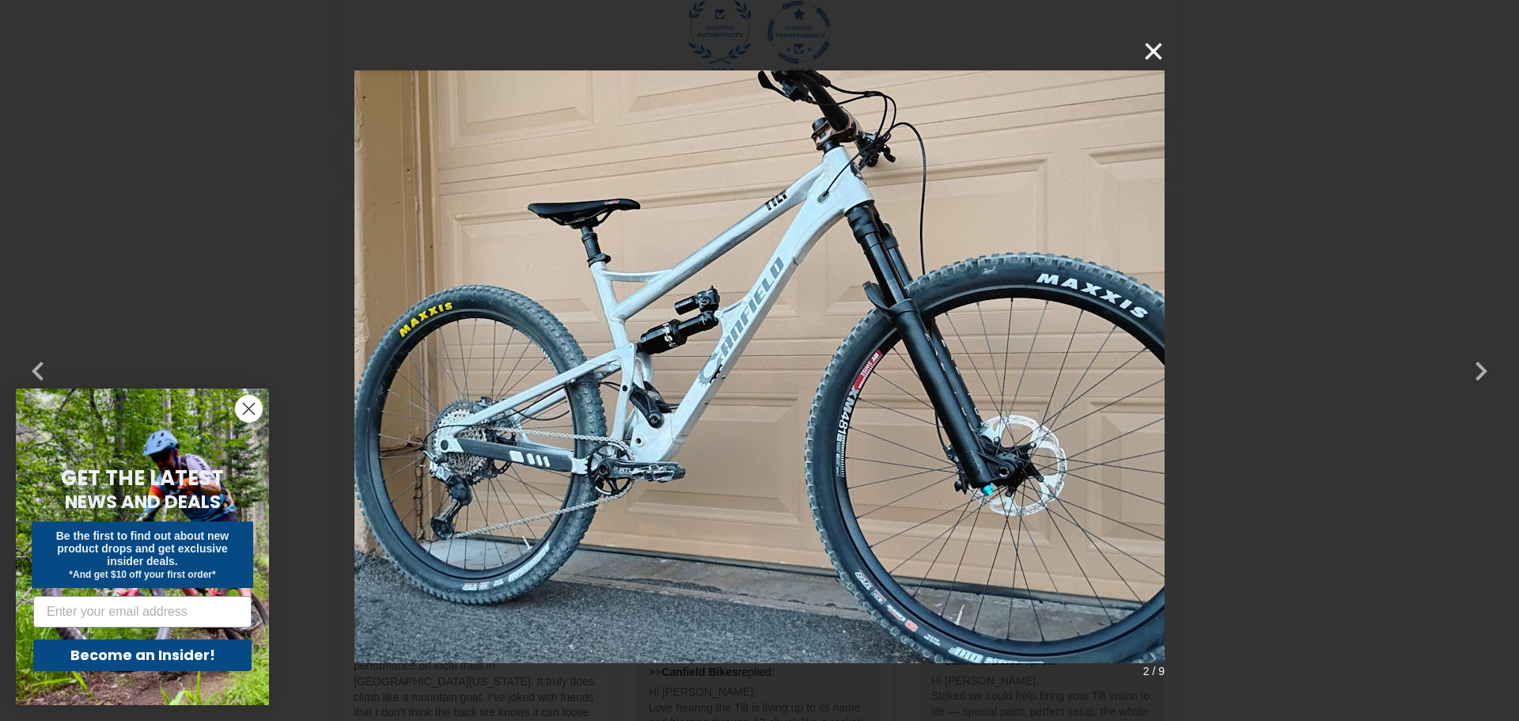
click at [1156, 46] on button "×" at bounding box center [1145, 51] width 38 height 38
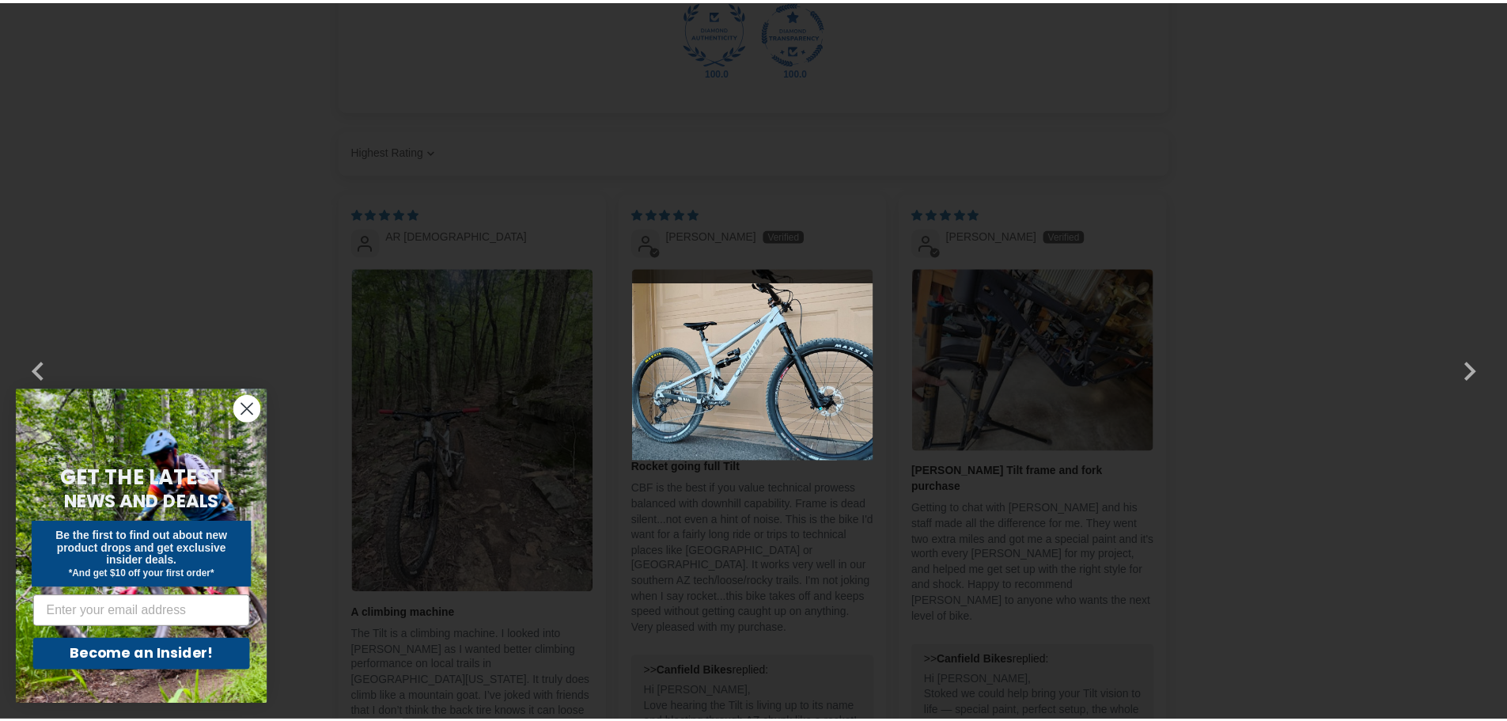
scroll to position [3322, 0]
